Goal: Task Accomplishment & Management: Use online tool/utility

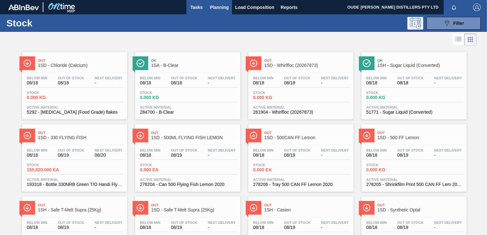
click at [200, 6] on span "Tasks" at bounding box center [197, 8] width 14 height 8
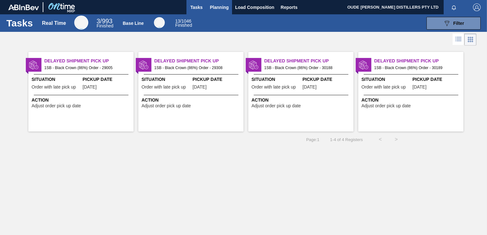
click at [223, 8] on span "Planning" at bounding box center [219, 8] width 19 height 8
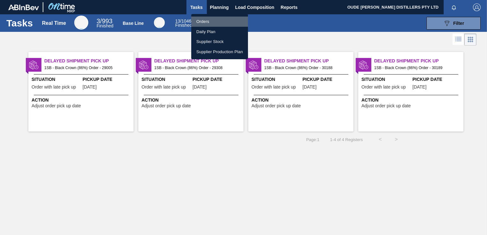
click at [213, 20] on li "Orders" at bounding box center [219, 22] width 57 height 10
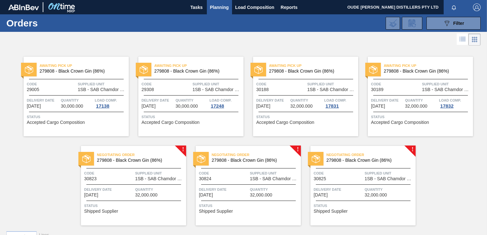
click at [88, 157] on img at bounding box center [86, 159] width 8 height 8
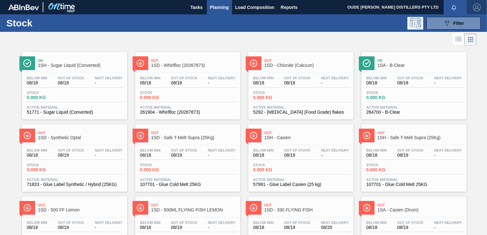
click at [477, 8] on img "button" at bounding box center [477, 8] width 8 height 8
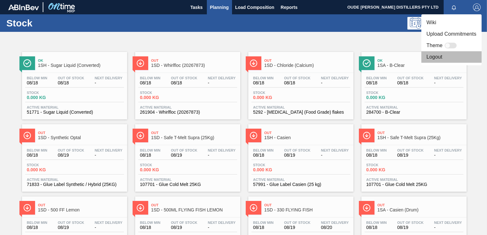
click at [436, 55] on li "Logout" at bounding box center [451, 56] width 60 height 11
